Goal: Information Seeking & Learning: Learn about a topic

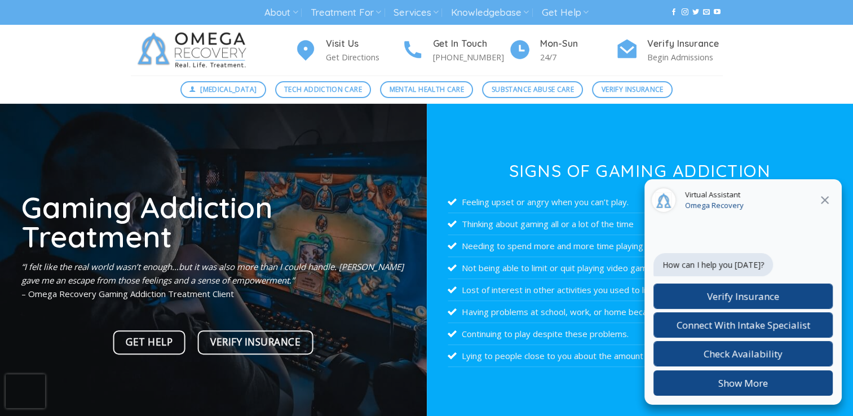
click at [822, 204] on icon "Close" at bounding box center [825, 200] width 14 height 14
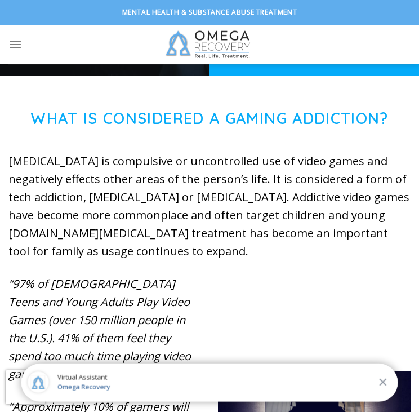
scroll to position [38, 0]
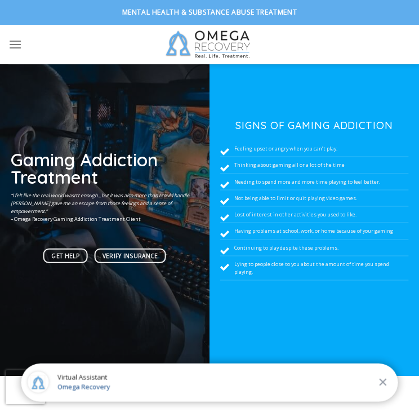
click at [386, 376] on icon "Close" at bounding box center [383, 382] width 12 height 12
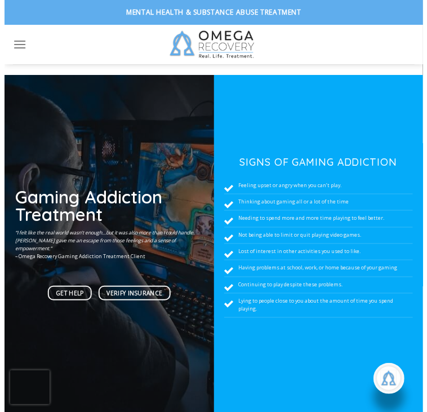
scroll to position [0, 0]
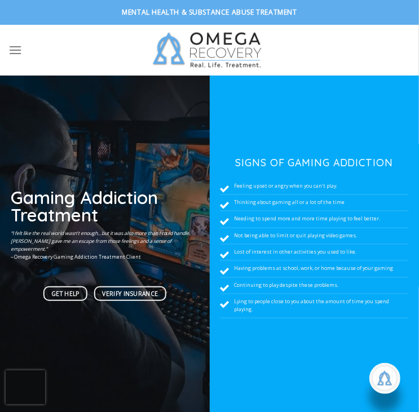
click at [5, 46] on div "Visit Us Get Directions Get In Touch (512) 601-5407 Mon-Sun 24/7 Verify Insuran…" at bounding box center [209, 50] width 419 height 51
click at [12, 50] on icon "Menu" at bounding box center [15, 50] width 14 height 16
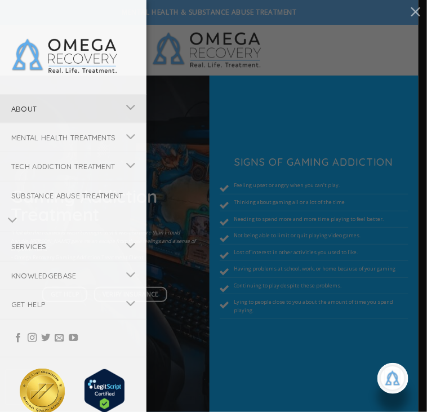
click at [97, 105] on link "About" at bounding box center [59, 109] width 118 height 28
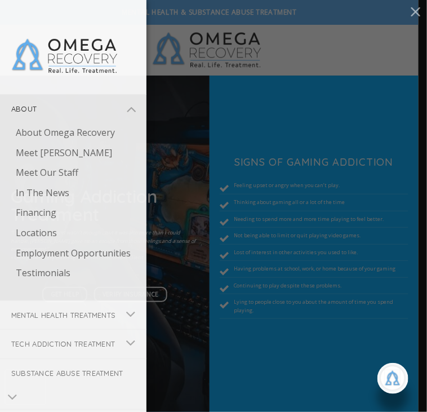
click at [160, 90] on div "About About Omega Recovery Meet Dr. Kardaras Meet Our Staff In The News Financi…" at bounding box center [213, 206] width 427 height 412
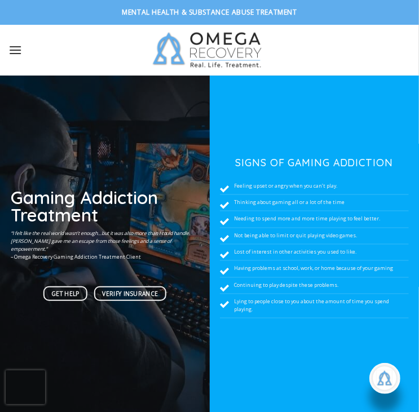
click at [8, 60] on link "Menu" at bounding box center [15, 50] width 14 height 28
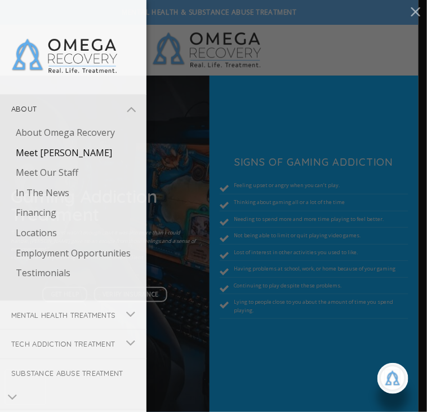
click at [38, 154] on link "Meet [PERSON_NAME]" at bounding box center [76, 153] width 142 height 20
click at [187, 76] on div "About About Omega Recovery Meet Dr. Kardaras Meet Our Staff In The News Financi…" at bounding box center [213, 206] width 427 height 412
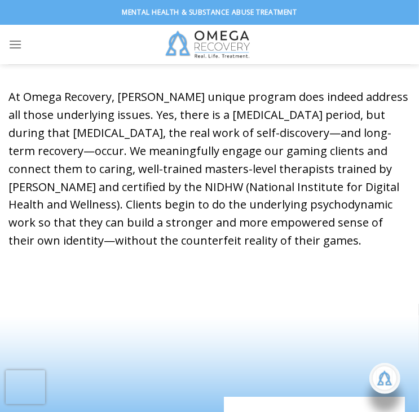
scroll to position [846, 0]
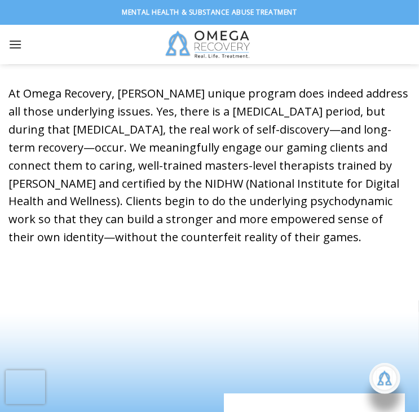
click at [15, 45] on icon "Menu" at bounding box center [15, 44] width 14 height 16
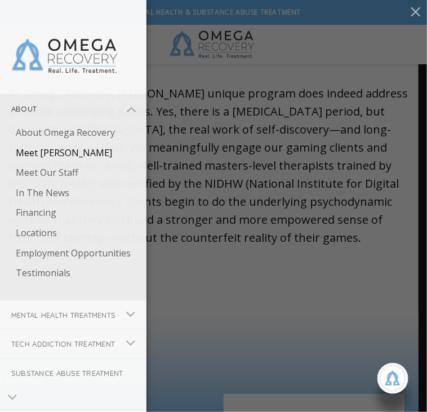
click at [70, 151] on link "Meet [PERSON_NAME]" at bounding box center [76, 153] width 142 height 20
click at [241, 101] on div "About About Omega Recovery Meet Dr. Kardaras Meet Our Staff In The News Financi…" at bounding box center [213, 206] width 427 height 412
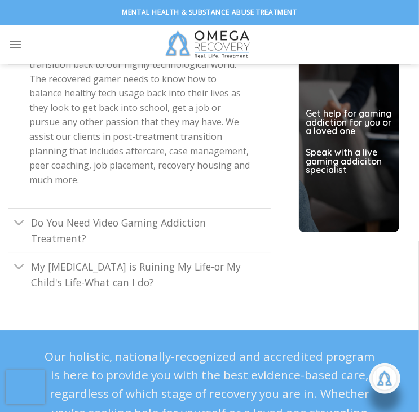
scroll to position [3782, 0]
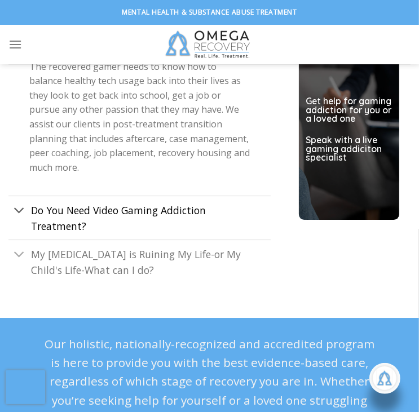
click at [140, 196] on link "Do You Need Video Gaming Addiction Treatment?" at bounding box center [139, 218] width 262 height 44
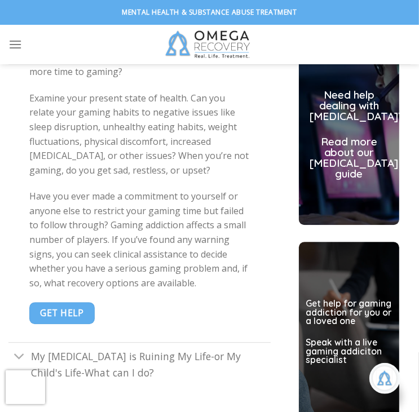
scroll to position [3501, 0]
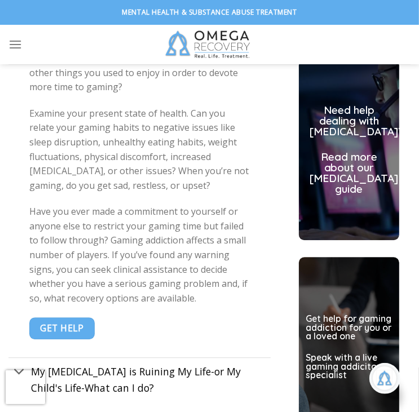
click at [142, 362] on link "My Video Game addiction is Ruining My Life-or My Child's Life-What can I do?" at bounding box center [139, 379] width 262 height 44
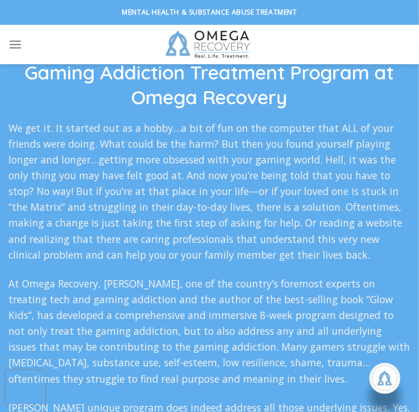
scroll to position [2217, 0]
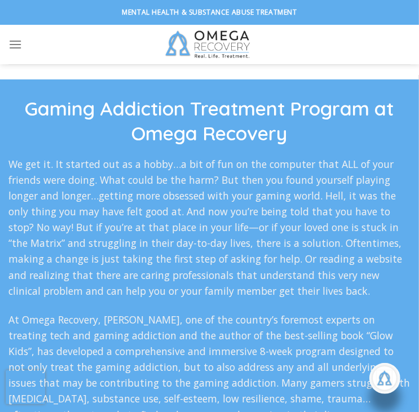
click at [308, 59] on div "Visit Us Get Directions Get In Touch (512) 601-5407 Mon-Sun 24/7 Verify Insuran…" at bounding box center [209, 44] width 419 height 39
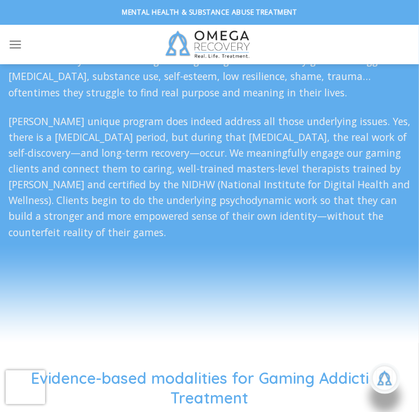
scroll to position [2556, 0]
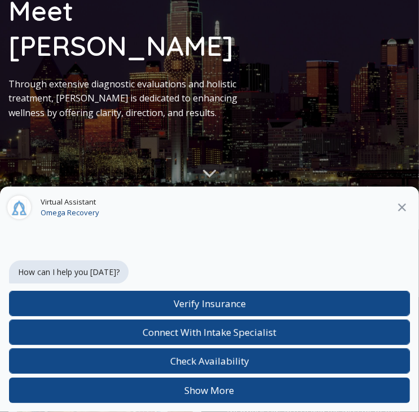
scroll to position [169, 0]
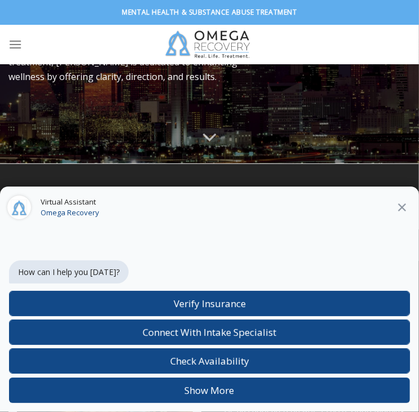
click at [408, 211] on icon "Close" at bounding box center [402, 208] width 14 height 14
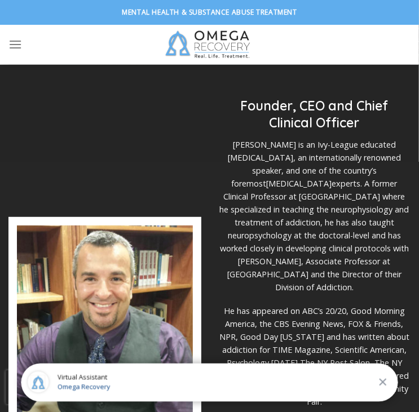
scroll to position [282, 0]
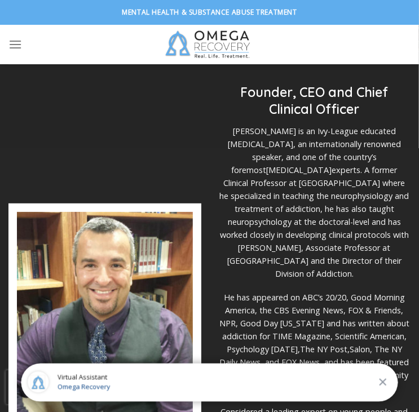
click at [384, 386] on icon "Close" at bounding box center [383, 382] width 12 height 12
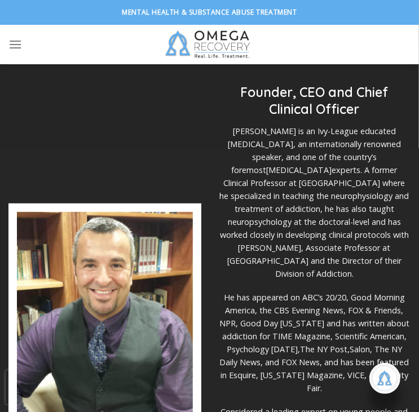
scroll to position [530, 0]
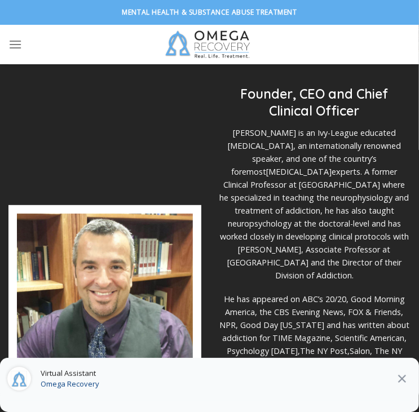
scroll to position [282, 0]
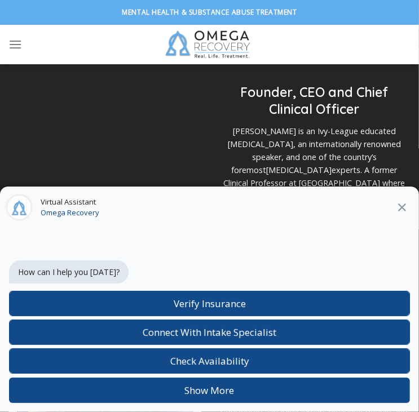
click at [401, 208] on icon "Close" at bounding box center [402, 208] width 8 height 8
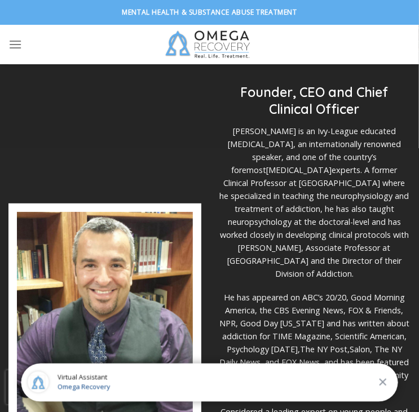
scroll to position [213, 0]
click at [381, 381] on icon "Close" at bounding box center [383, 382] width 12 height 12
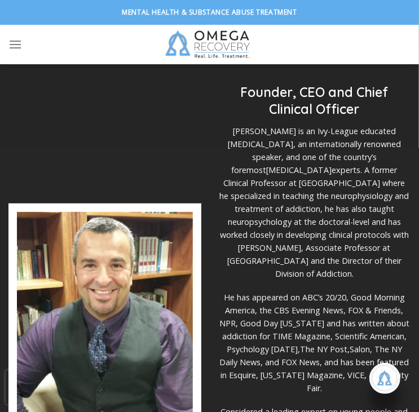
scroll to position [530, 0]
click at [17, 47] on icon "Menu" at bounding box center [15, 44] width 14 height 16
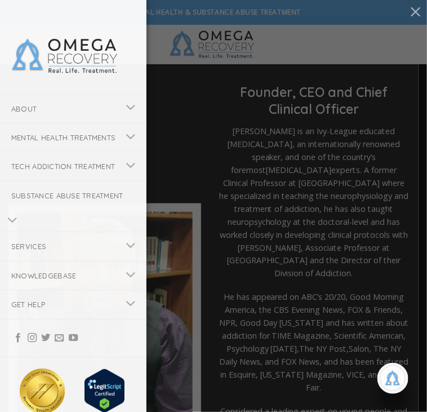
click at [218, 101] on div "About About Omega Recovery Meet Dr. Kardaras Meet Our Staff In The News Financi…" at bounding box center [213, 206] width 427 height 412
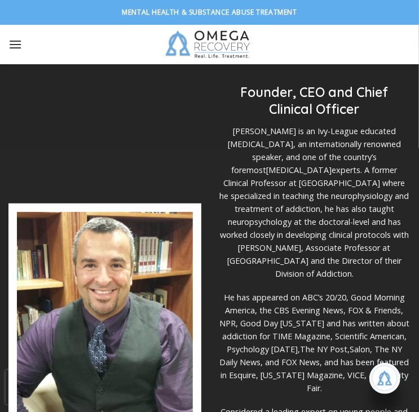
click at [17, 45] on icon "Menu" at bounding box center [15, 44] width 14 height 16
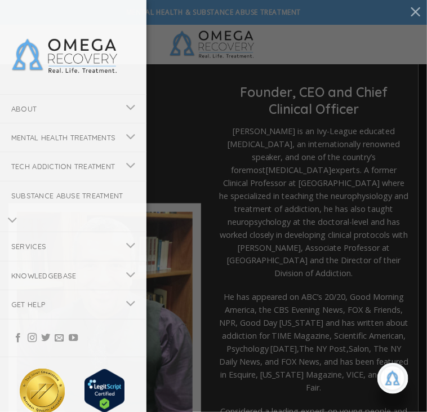
click at [160, 70] on div "About About Omega Recovery Meet Dr. Kardaras Meet Our Staff In The News Financi…" at bounding box center [213, 206] width 427 height 412
